Goal: Transaction & Acquisition: Book appointment/travel/reservation

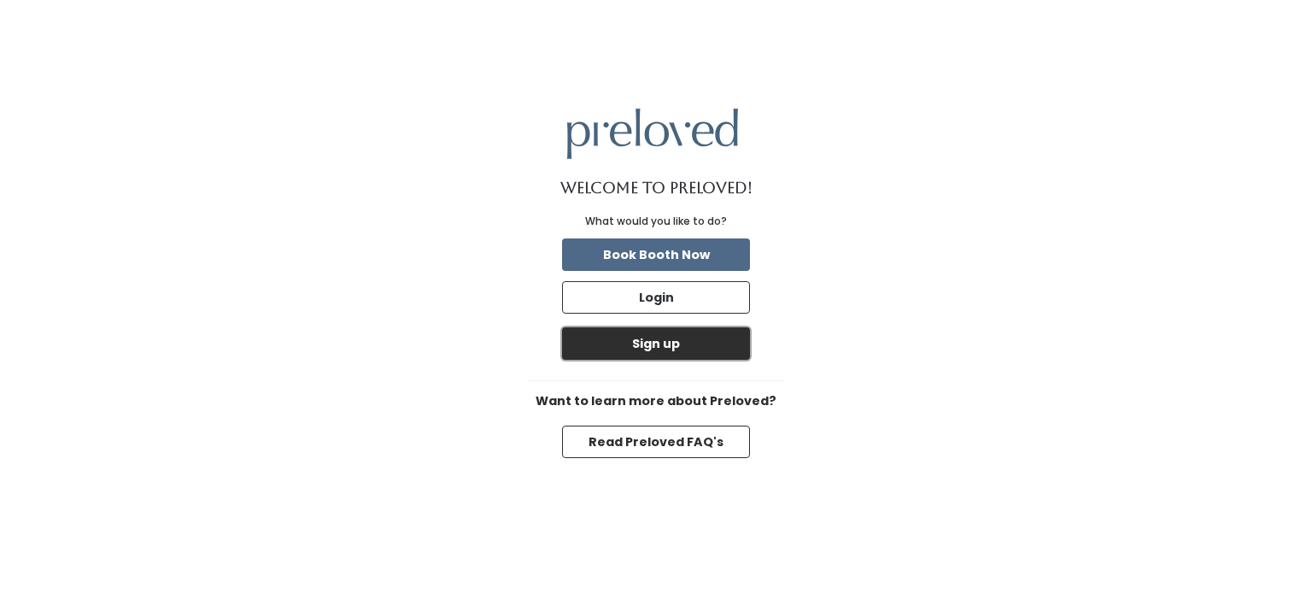
click at [669, 350] on button "Sign up" at bounding box center [656, 343] width 188 height 32
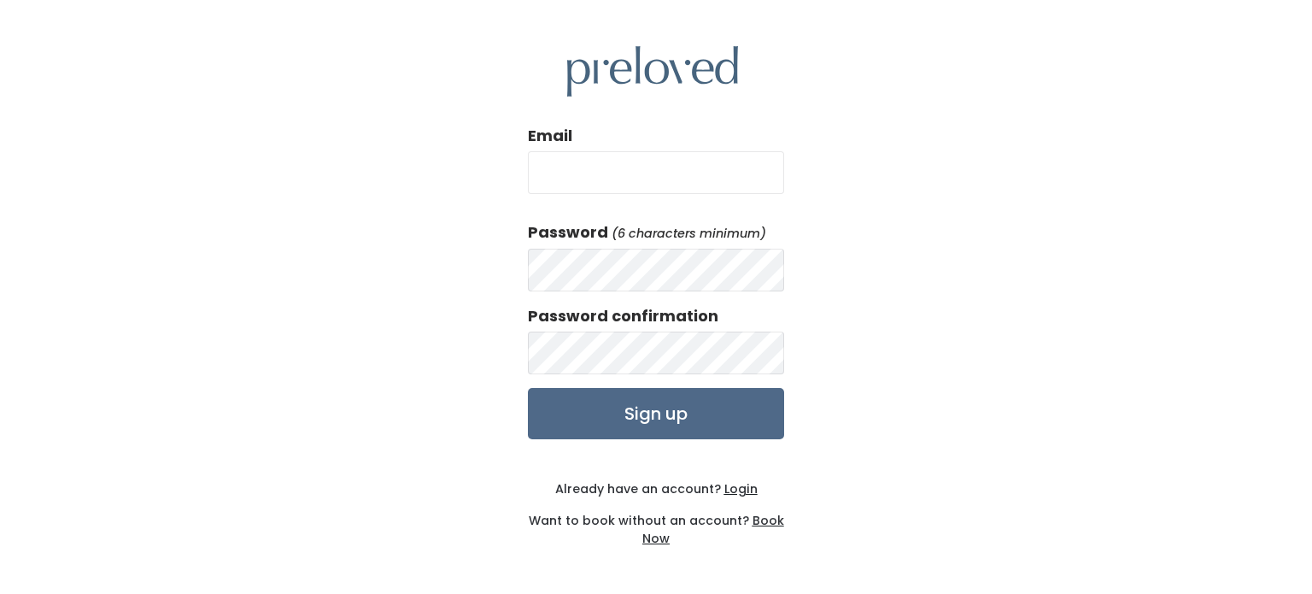
click at [667, 173] on input "Email" at bounding box center [656, 172] width 256 height 43
type input "hmitchell12@att.net"
click at [1011, 235] on div "Email hmitchell12@att.net Password (6 characters minimum) Password confirmation…" at bounding box center [656, 297] width 1312 height 594
click at [676, 421] on input "Sign up" at bounding box center [656, 413] width 256 height 51
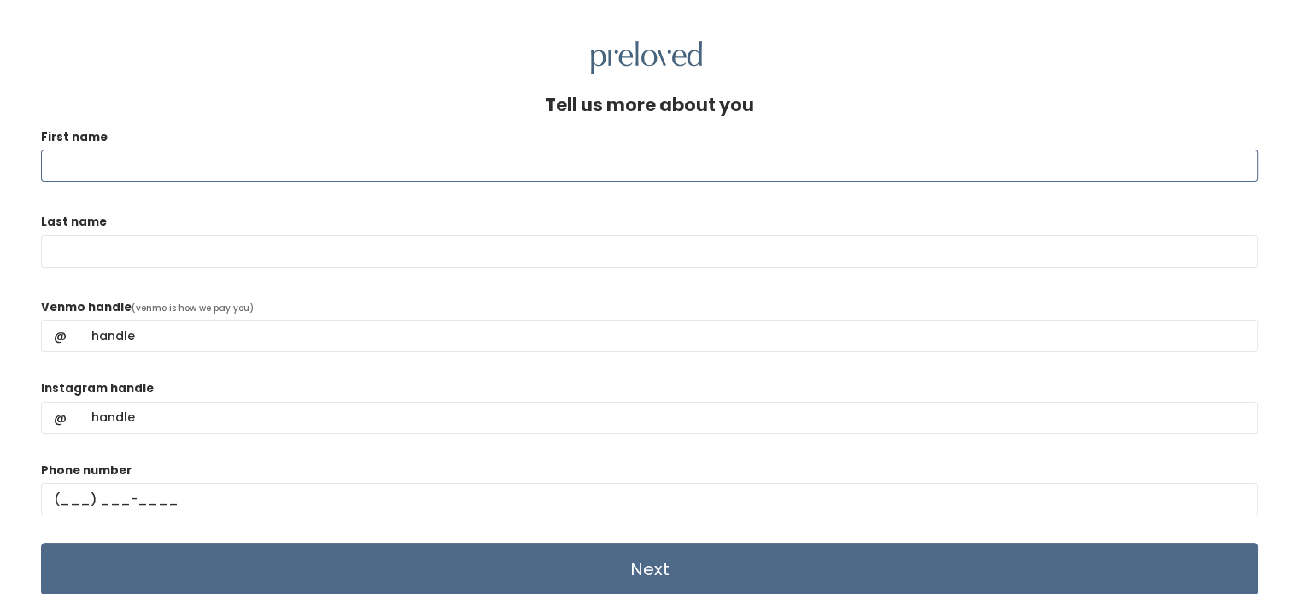
click at [124, 171] on input "First name" at bounding box center [649, 165] width 1217 height 32
type input "[PERSON_NAME]"
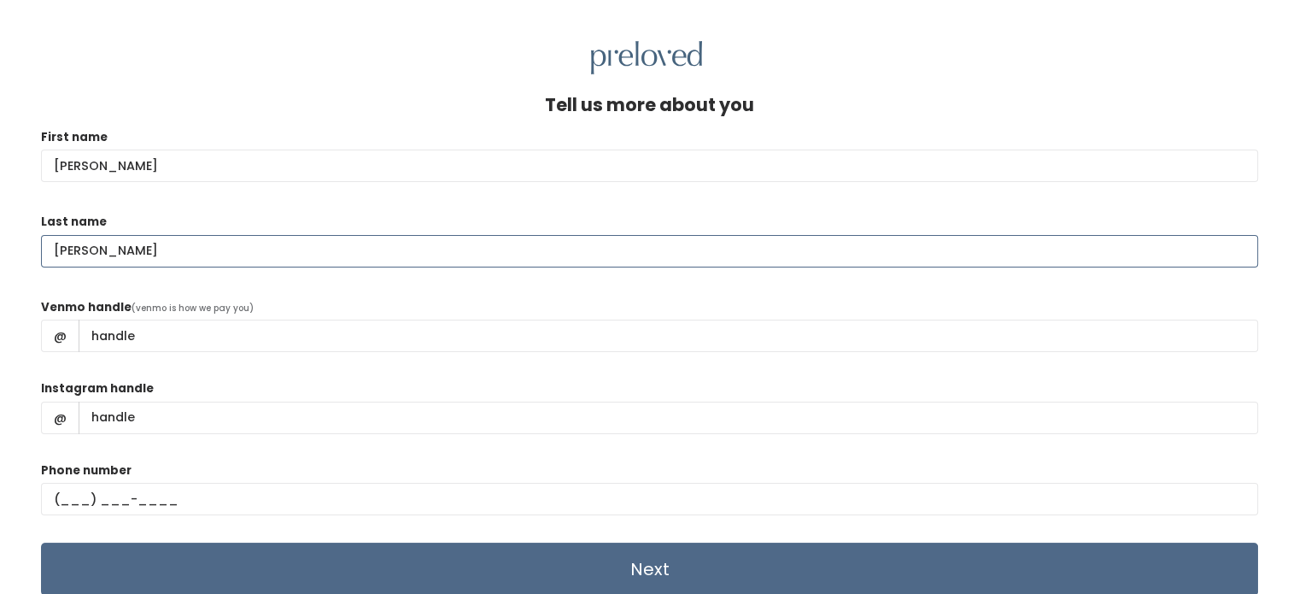
type input "[PERSON_NAME]"
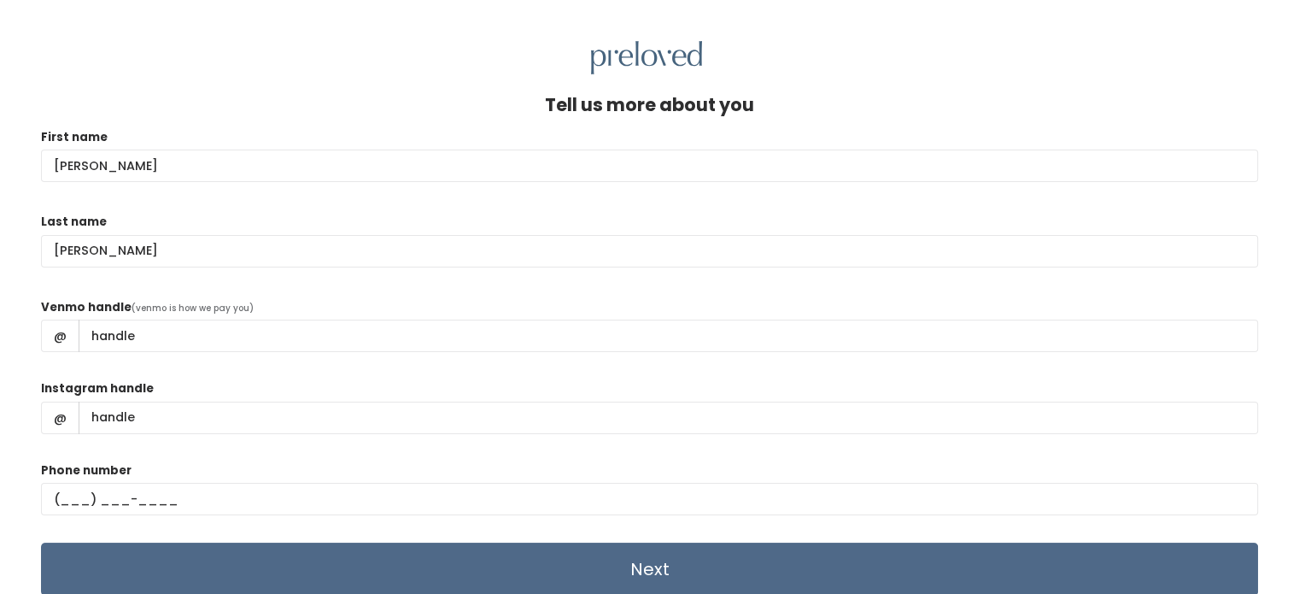
click at [338, 275] on form "First name [PERSON_NAME] Last name [PERSON_NAME] Venmo handle (venmo is how we …" at bounding box center [649, 362] width 1217 height 468
click at [396, 284] on div "Last name [PERSON_NAME]" at bounding box center [649, 249] width 1217 height 72
drag, startPoint x: 166, startPoint y: 342, endPoint x: 118, endPoint y: 337, distance: 48.0
click at [118, 337] on input "Venmo handle" at bounding box center [669, 335] width 1180 height 32
click at [138, 337] on input "Venmo handle" at bounding box center [669, 335] width 1180 height 32
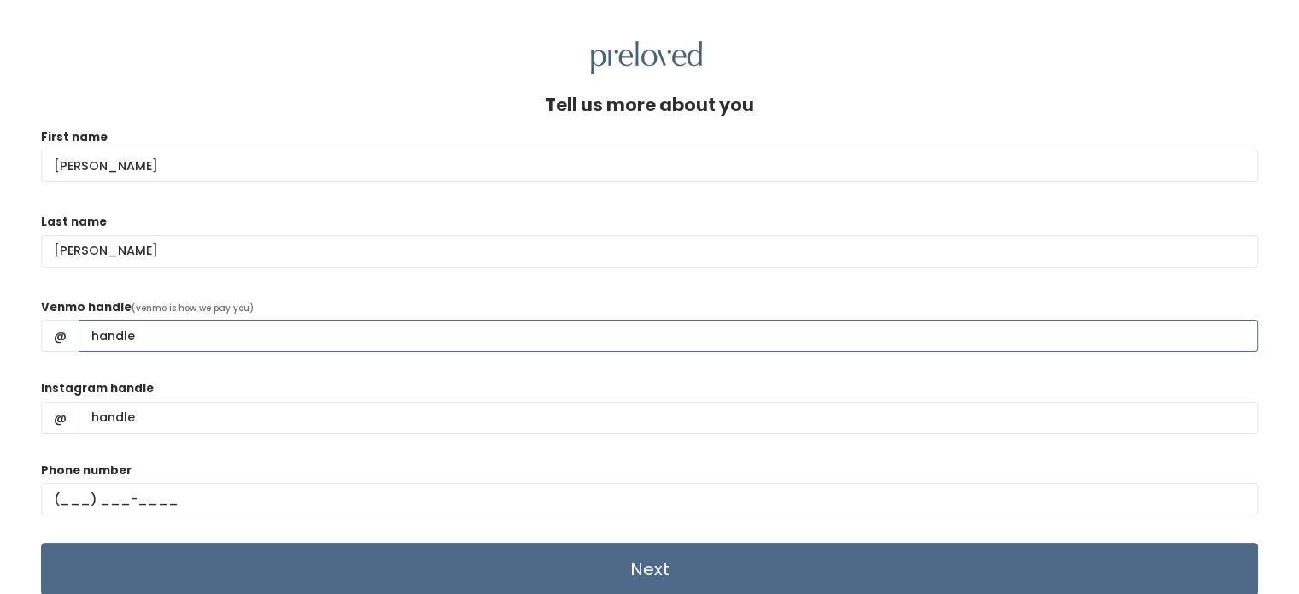
click at [138, 337] on input "Venmo handle" at bounding box center [669, 335] width 1180 height 32
click at [137, 337] on input "Venmo handle" at bounding box center [669, 335] width 1180 height 32
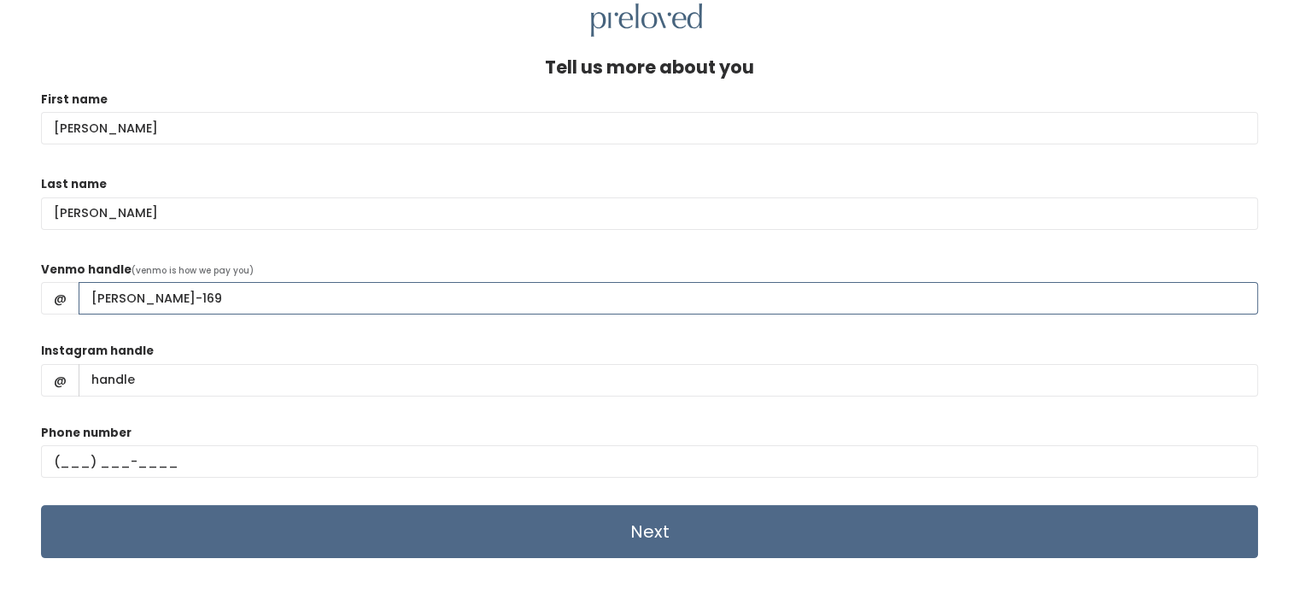
scroll to position [73, 0]
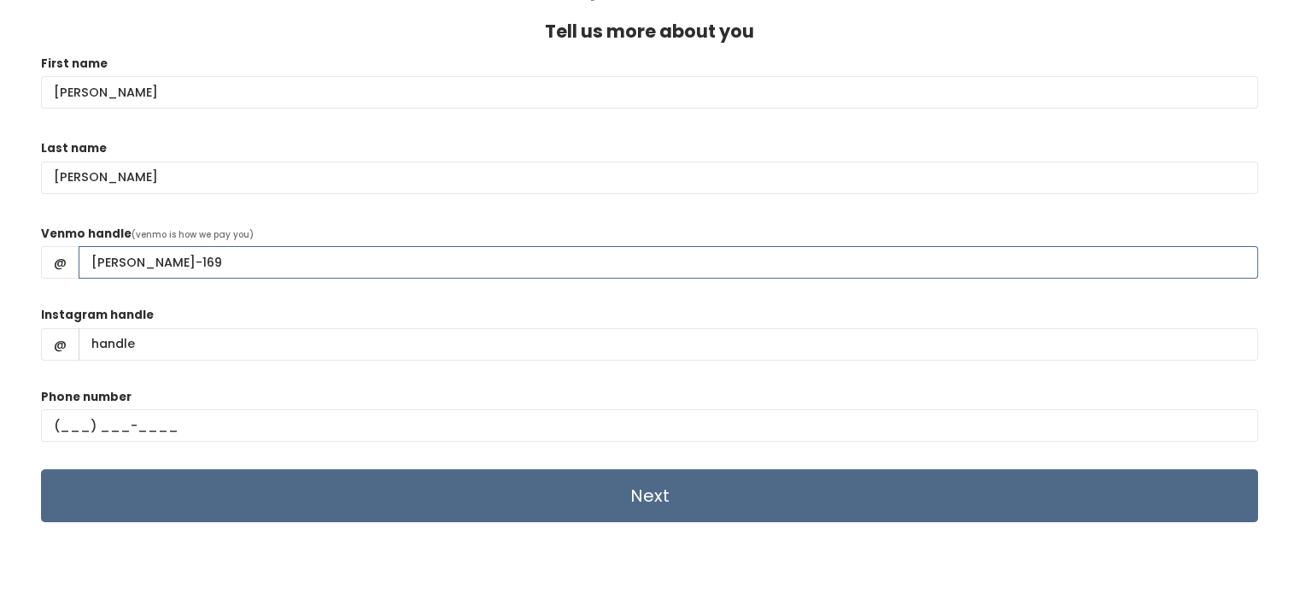
type input "Heather-Mitchell-169"
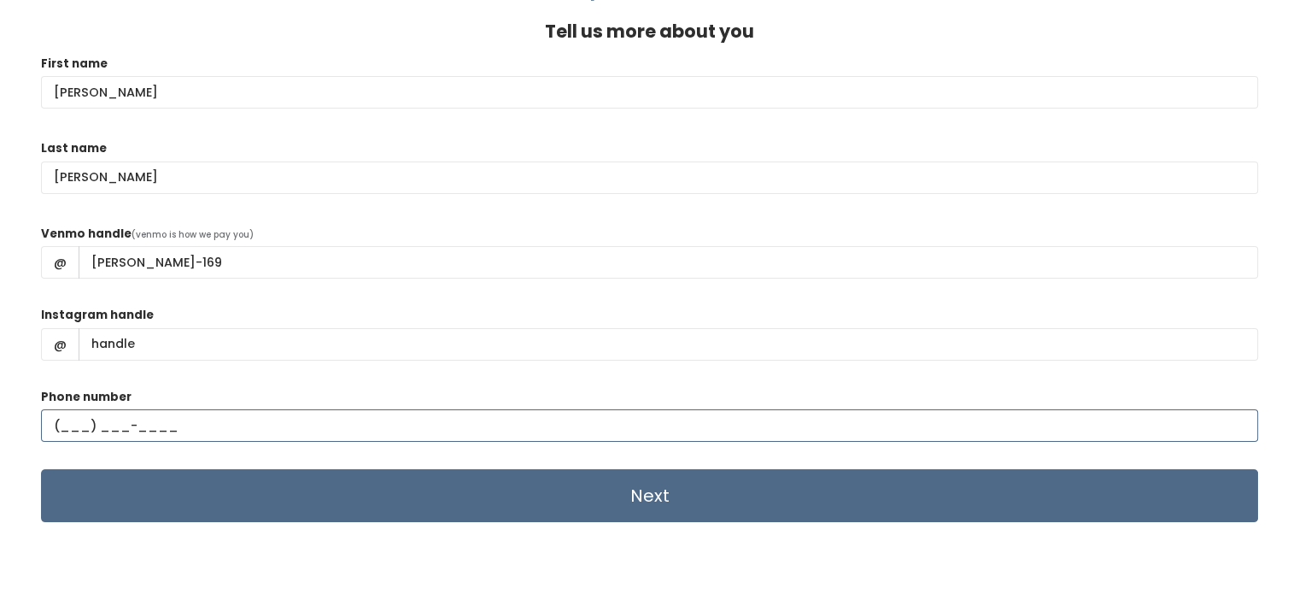
click at [65, 421] on input "text" at bounding box center [649, 425] width 1217 height 32
type input "(405) 205-6994"
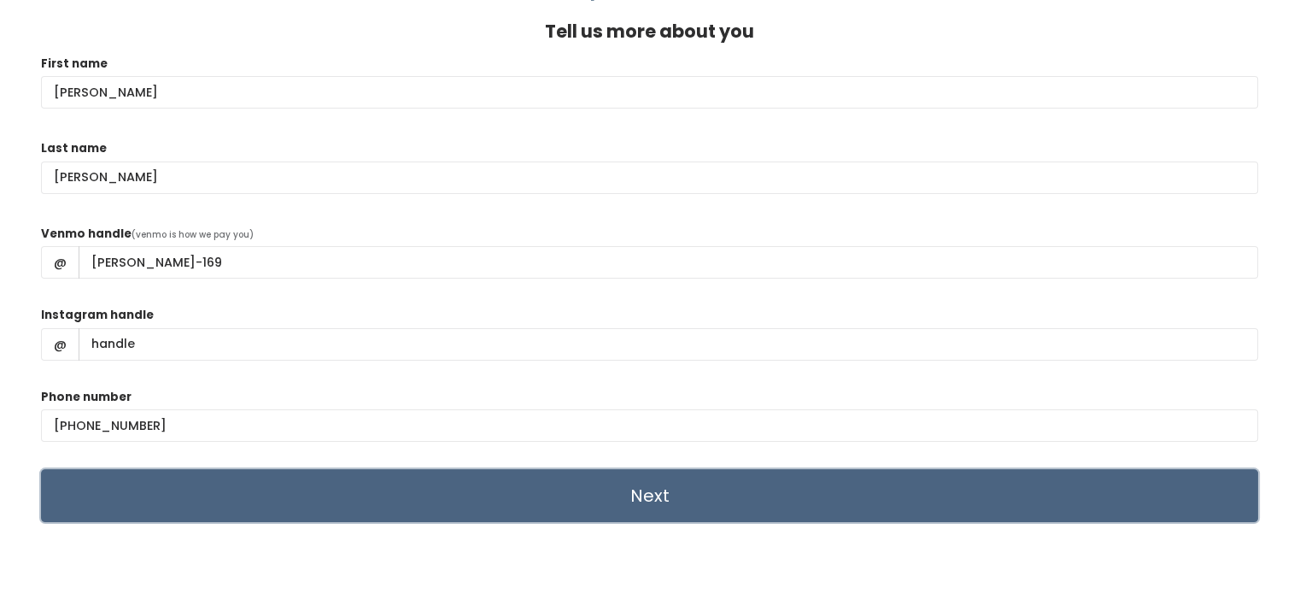
click at [668, 495] on input "Next" at bounding box center [649, 495] width 1217 height 53
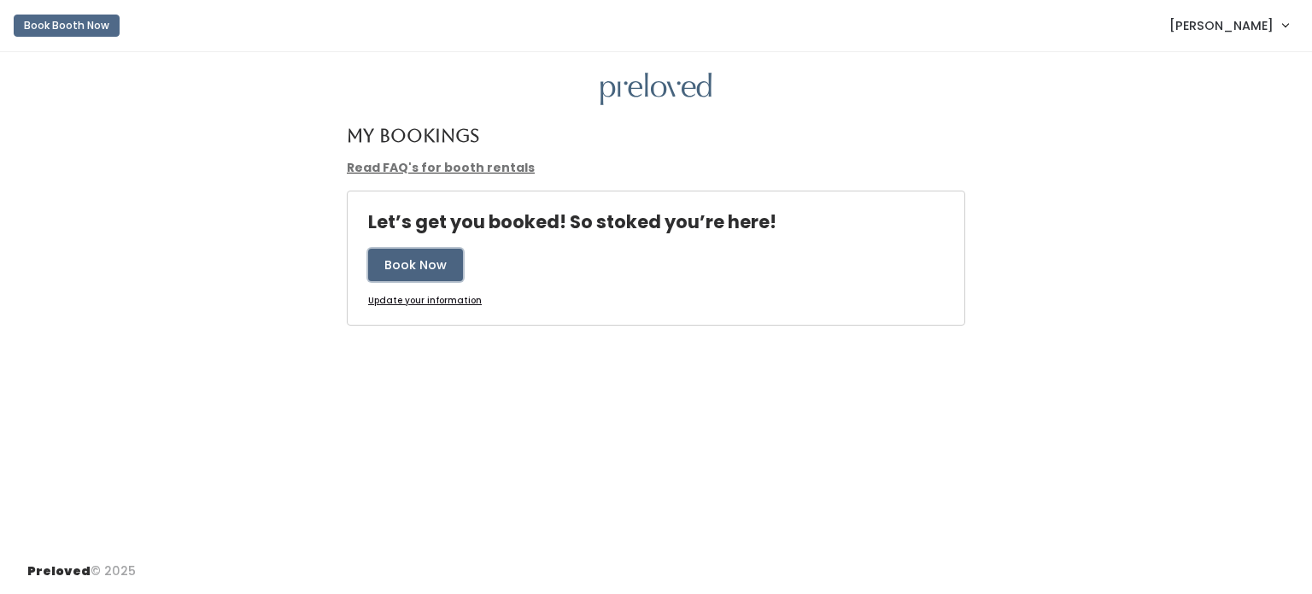
click at [420, 266] on button "Book Now" at bounding box center [415, 265] width 95 height 32
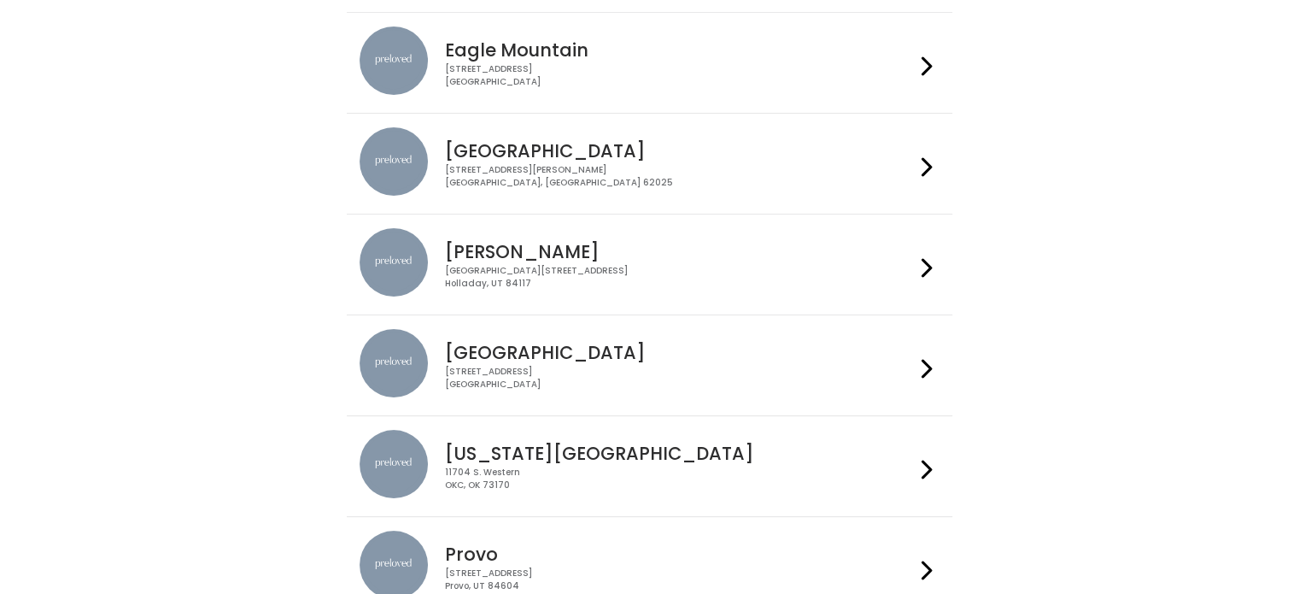
scroll to position [256, 0]
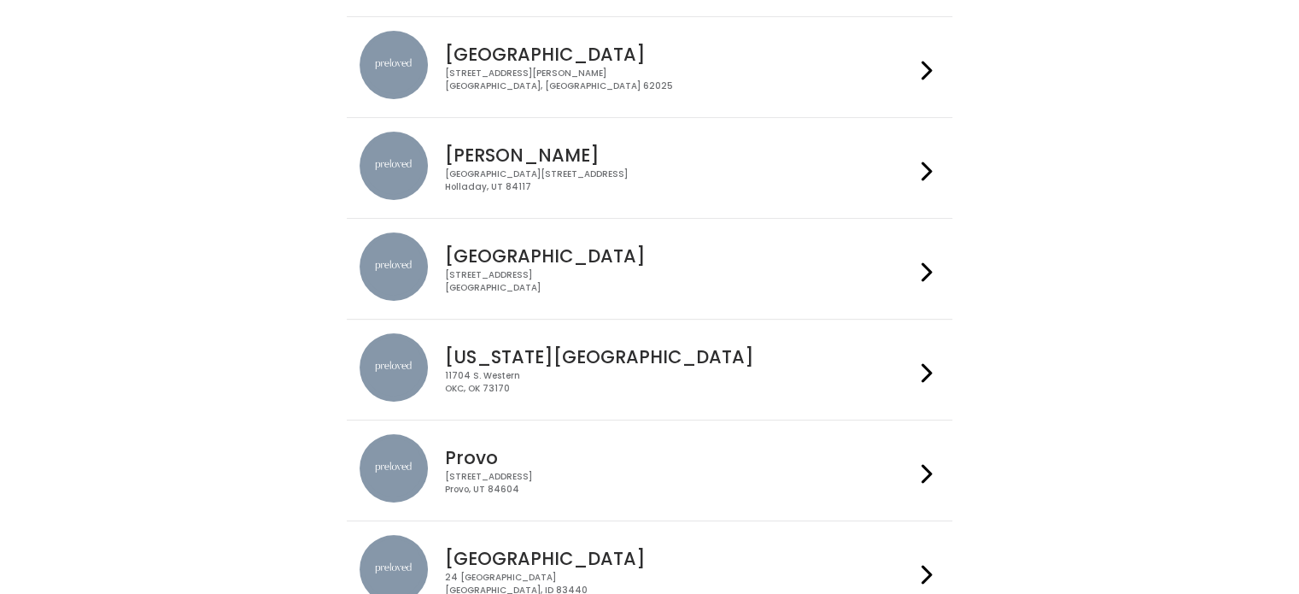
click at [927, 360] on icon at bounding box center [927, 372] width 11 height 25
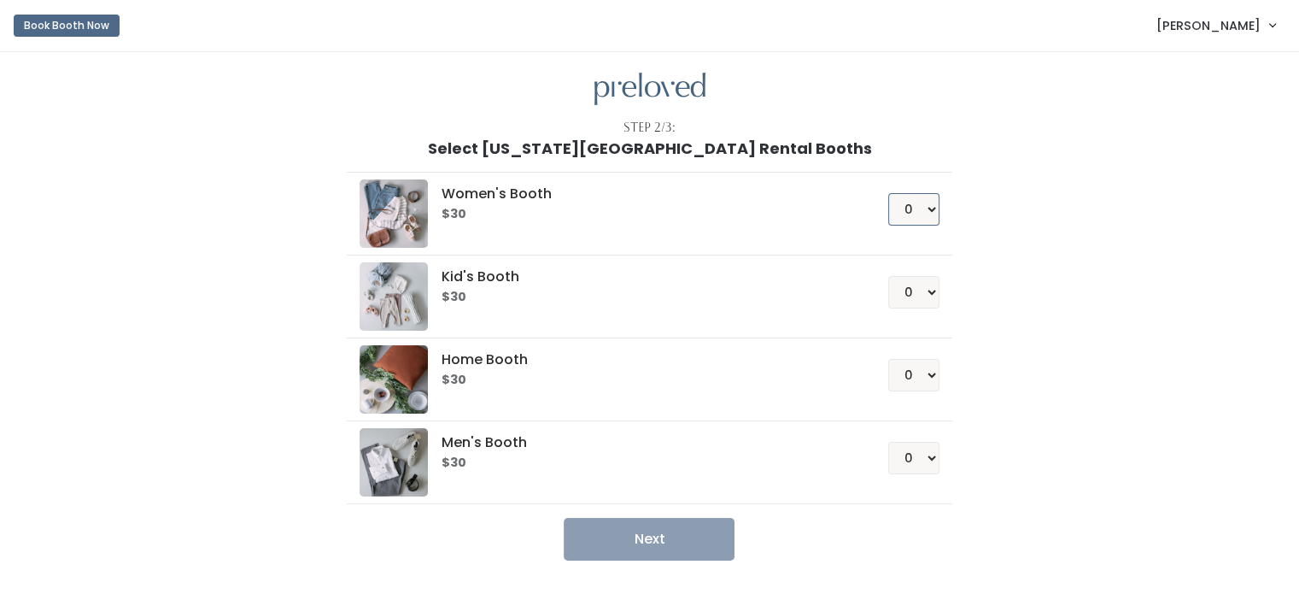
click at [935, 214] on select "0 1 2 3 4" at bounding box center [913, 209] width 51 height 32
select select "1"
click at [888, 193] on select "0 1 2 3 4" at bounding box center [913, 209] width 51 height 32
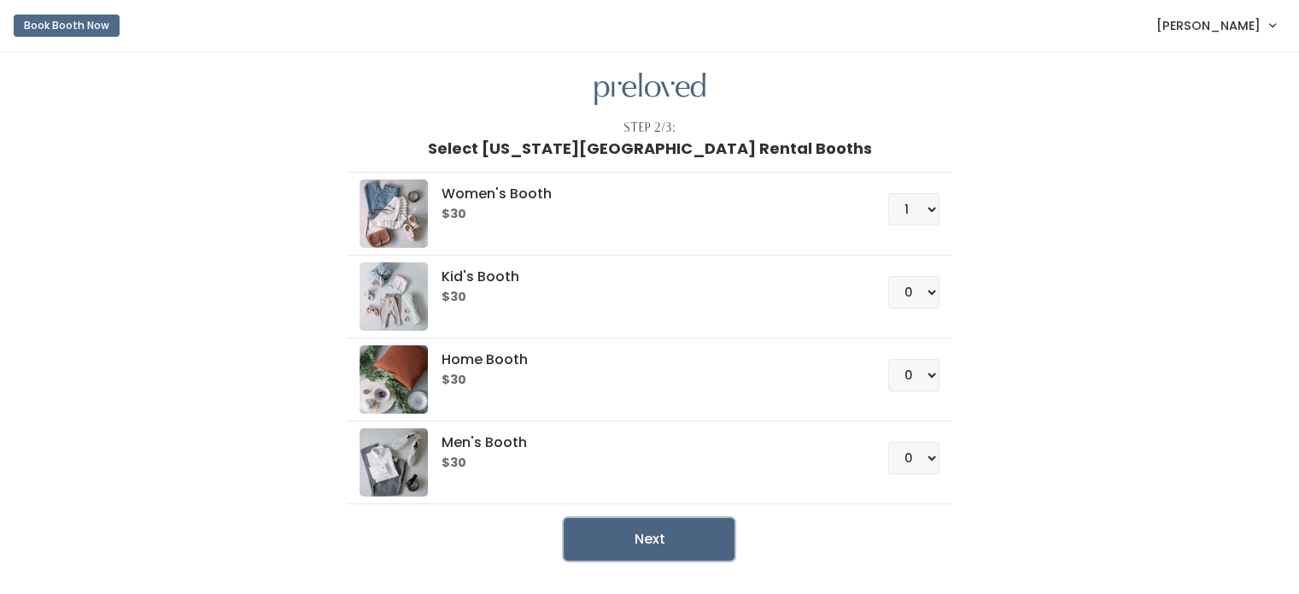
click at [711, 530] on button "Next" at bounding box center [649, 539] width 171 height 43
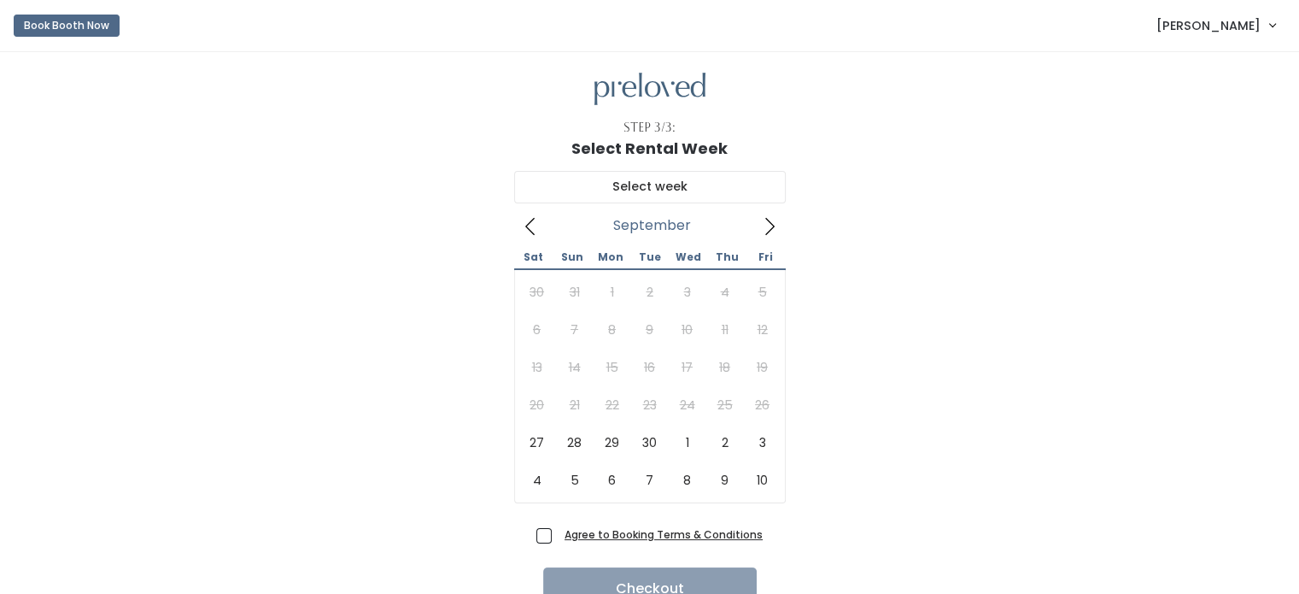
scroll to position [80, 0]
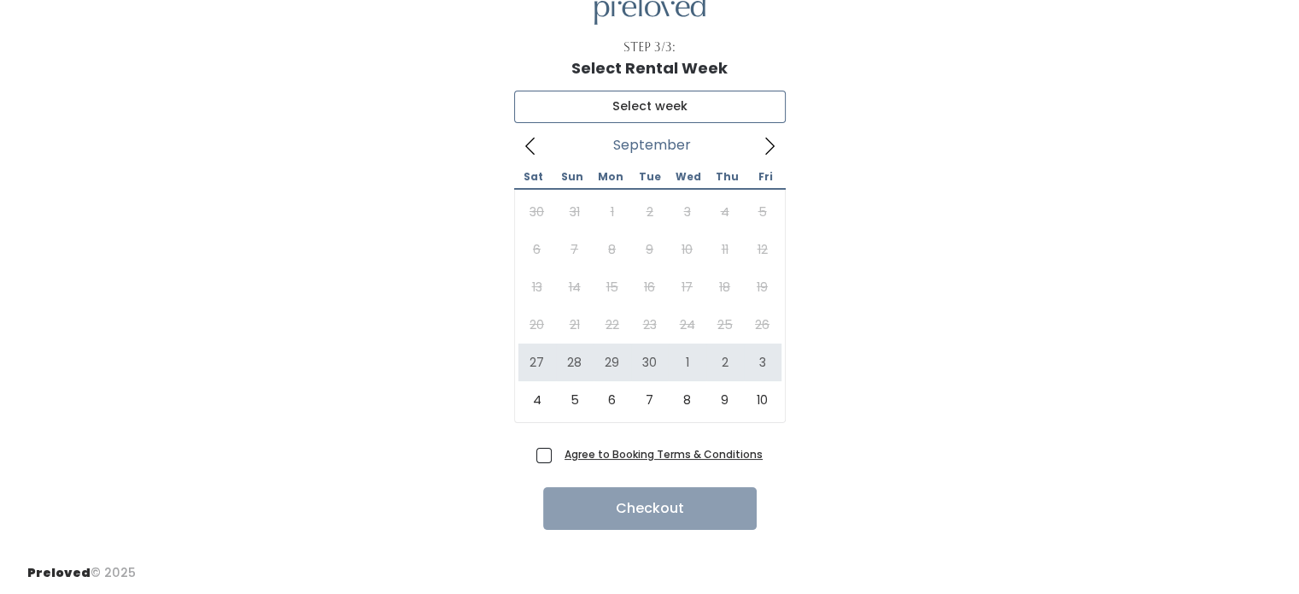
type input "September 27 to October 3"
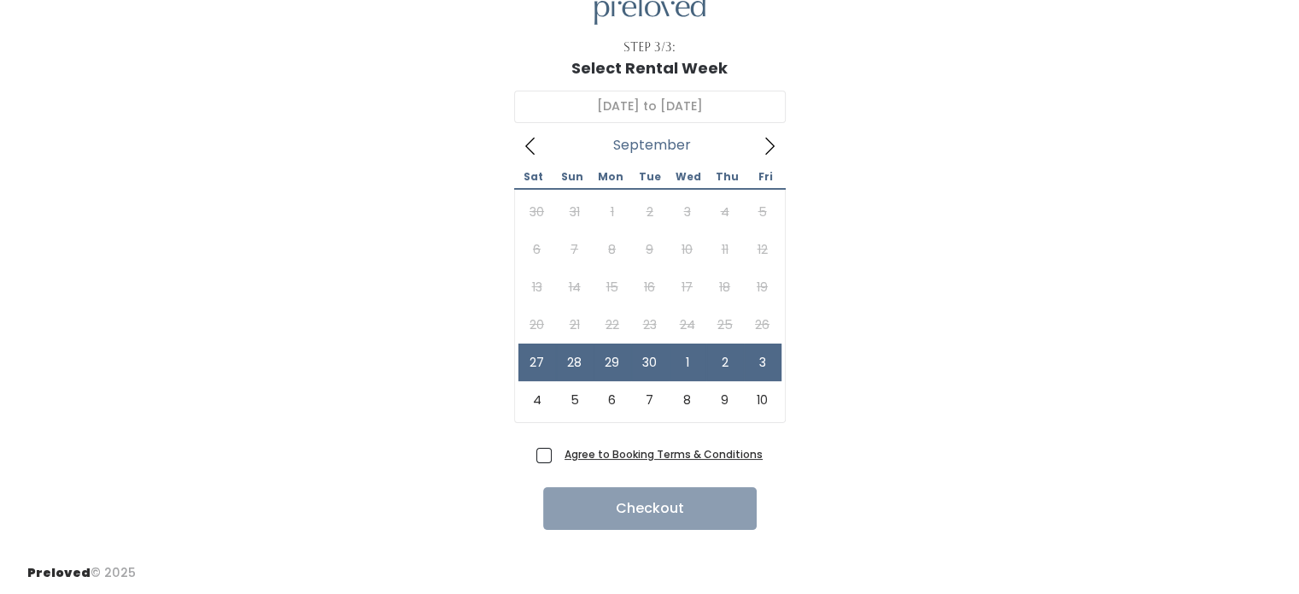
click at [558, 454] on span "Agree to Booking Terms & Conditions" at bounding box center [660, 453] width 205 height 17
click at [558, 454] on input "Agree to Booking Terms & Conditions" at bounding box center [563, 450] width 11 height 11
checkbox input "true"
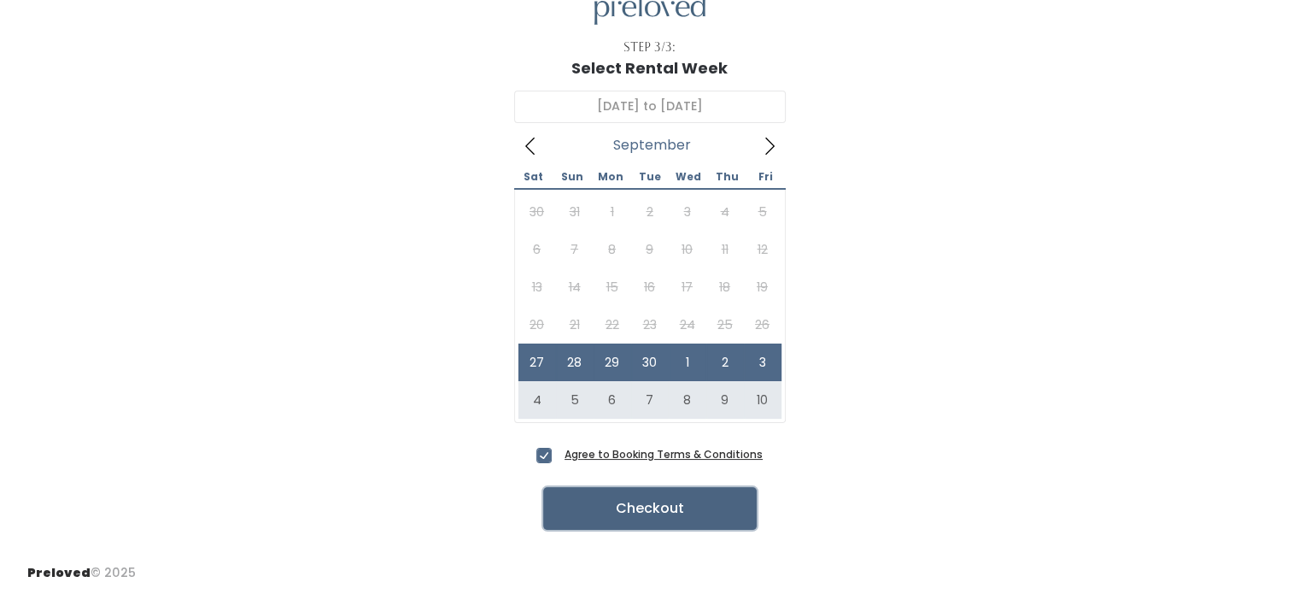
click at [682, 517] on button "Checkout" at bounding box center [650, 508] width 214 height 43
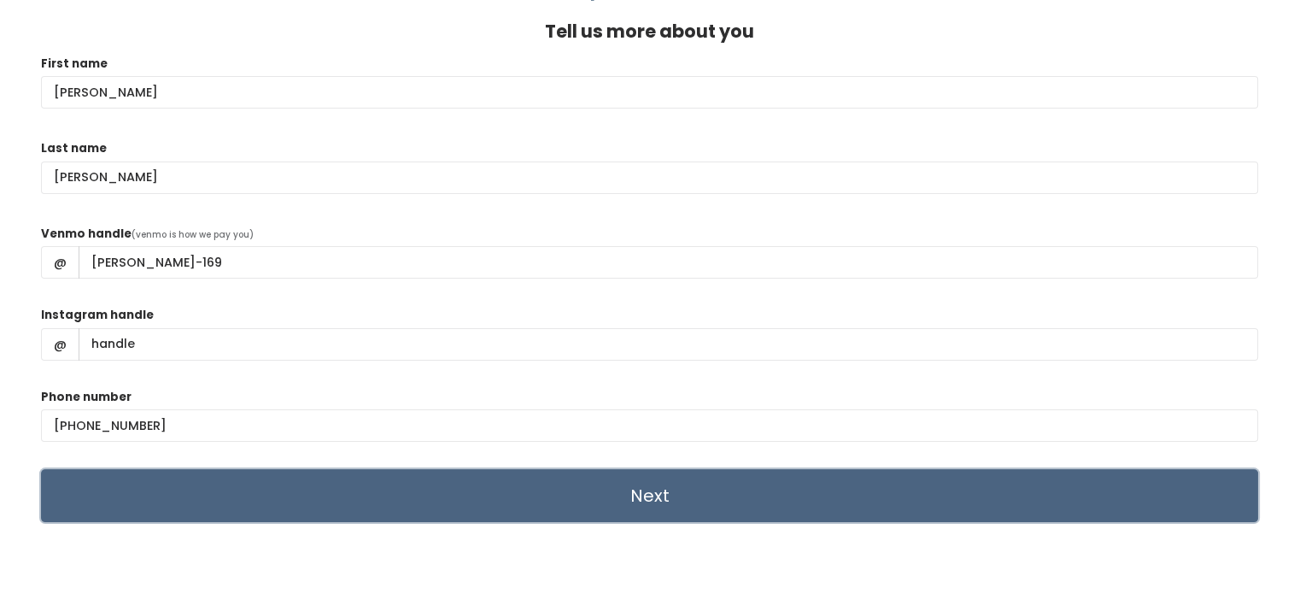
click at [746, 512] on input "Next" at bounding box center [649, 495] width 1217 height 53
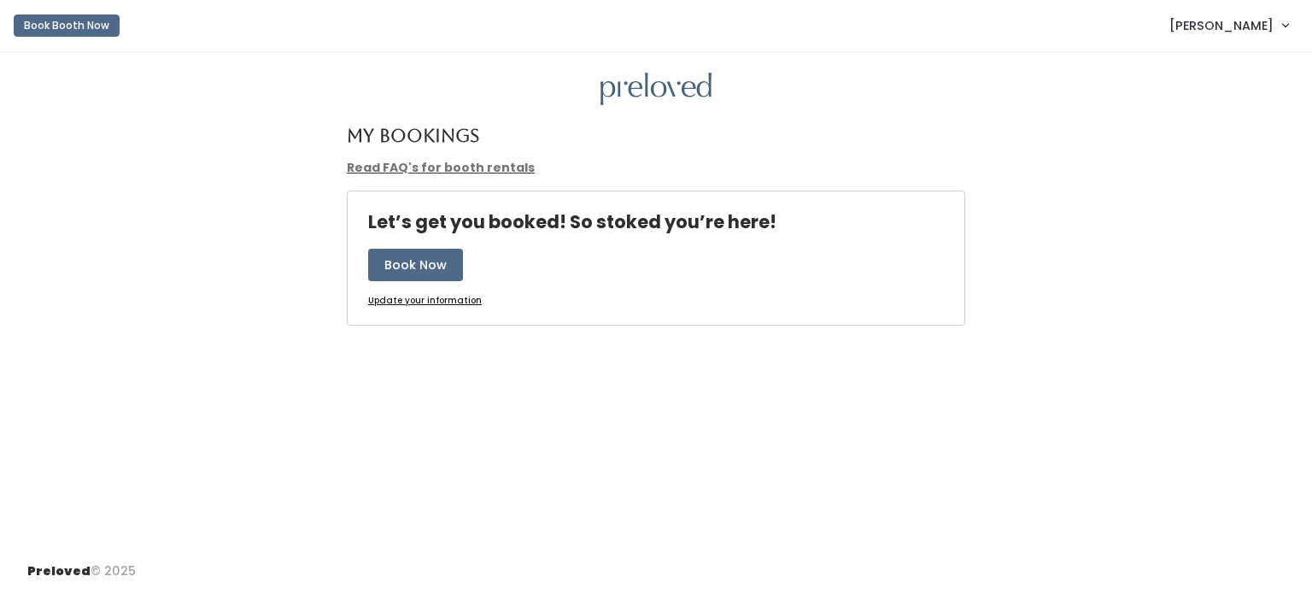
click at [439, 167] on link "Read FAQ's for booth rentals" at bounding box center [441, 167] width 188 height 17
click at [430, 266] on button "Book Now" at bounding box center [415, 265] width 95 height 32
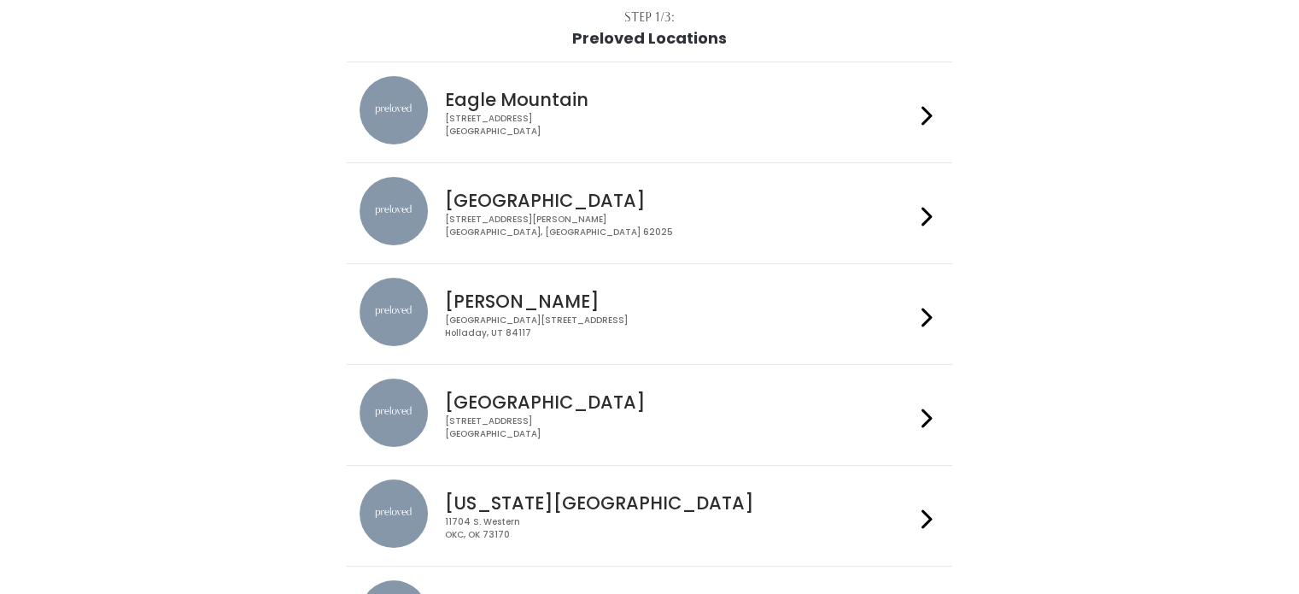
scroll to position [342, 0]
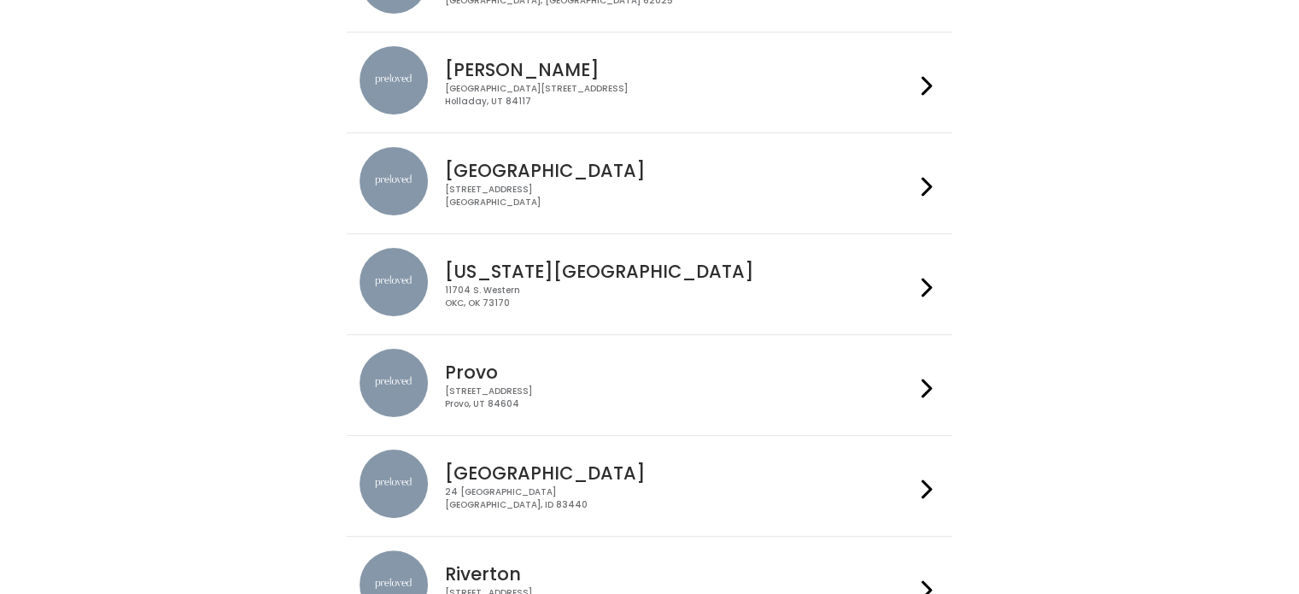
click at [622, 284] on div "[STREET_ADDRESS]" at bounding box center [680, 296] width 470 height 25
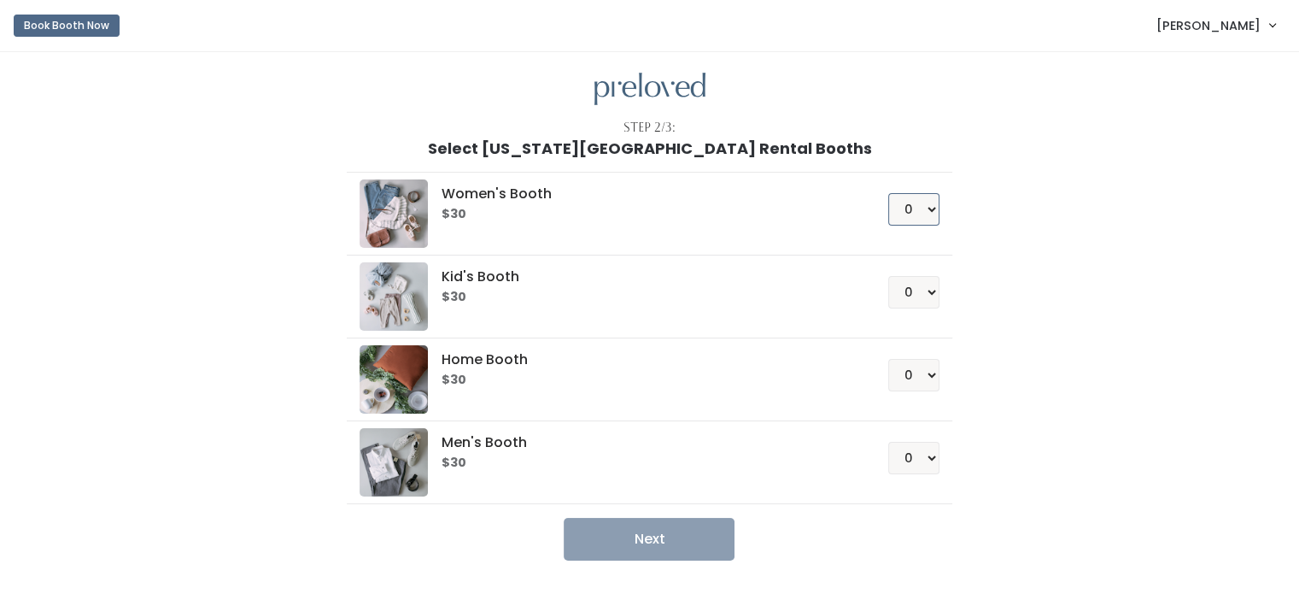
click at [933, 204] on select "0 1 2 3 4" at bounding box center [913, 209] width 51 height 32
select select "1"
click at [888, 193] on select "0 1 2 3 4" at bounding box center [913, 209] width 51 height 32
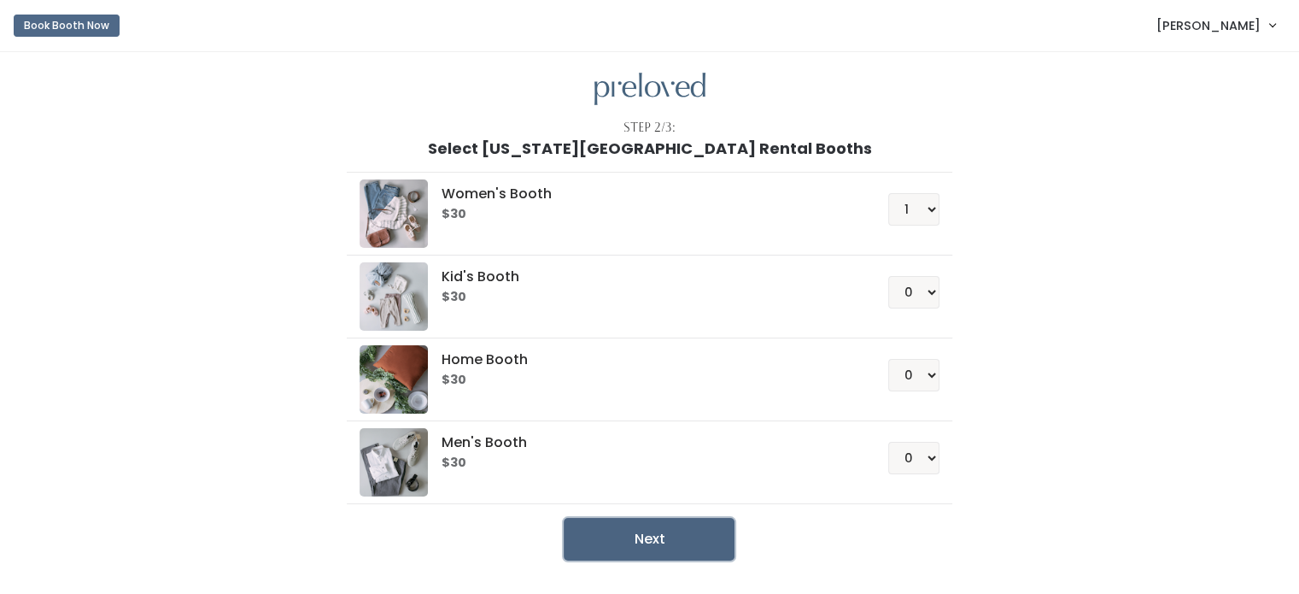
click at [677, 541] on button "Next" at bounding box center [649, 539] width 171 height 43
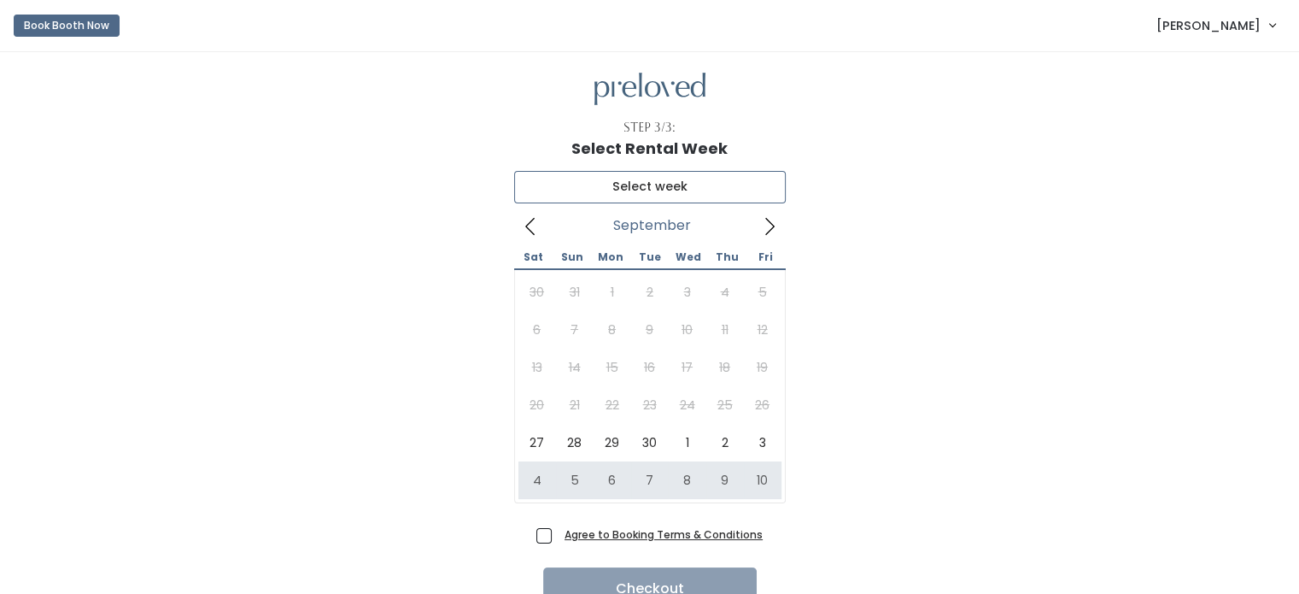
type input "[DATE] to [DATE]"
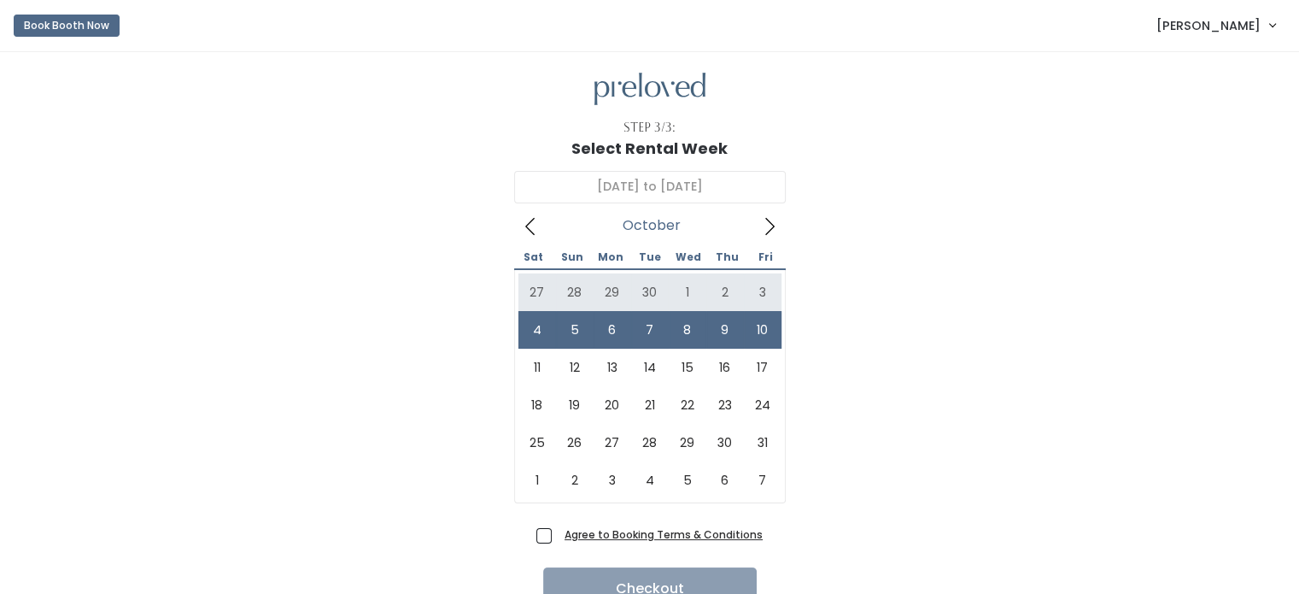
click at [558, 530] on span "Agree to Booking Terms & Conditions" at bounding box center [660, 533] width 205 height 17
click at [558, 530] on input "Agree to Booking Terms & Conditions" at bounding box center [563, 530] width 11 height 11
checkbox input "true"
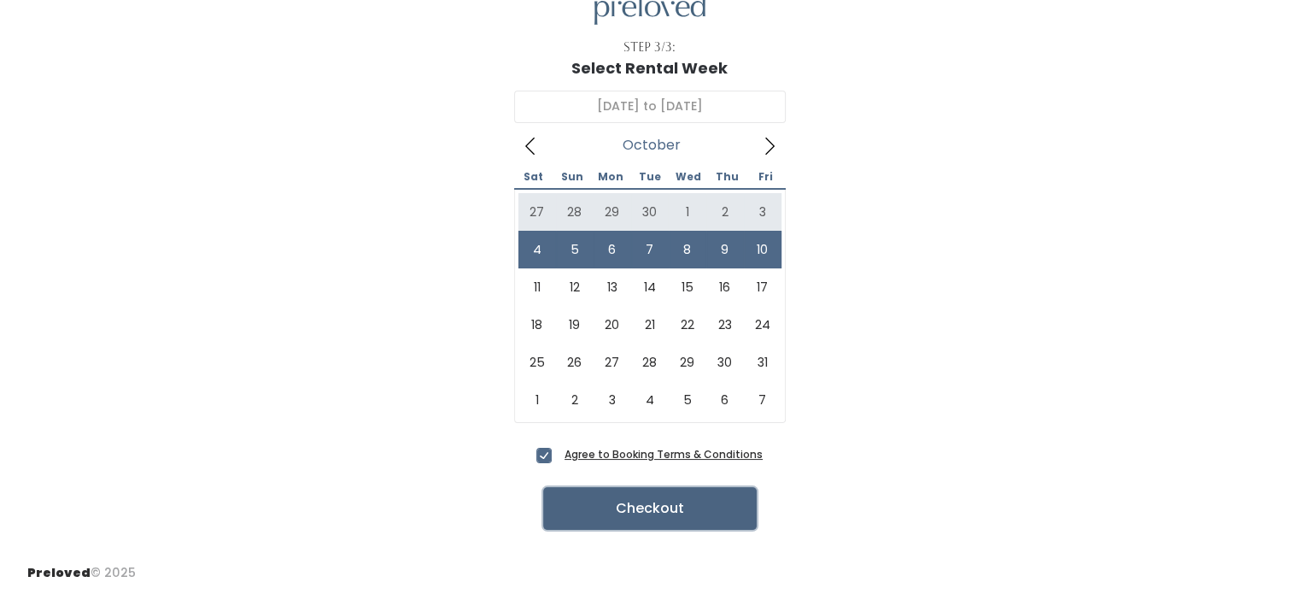
click at [656, 505] on button "Checkout" at bounding box center [650, 508] width 214 height 43
